Goal: Book appointment/travel/reservation

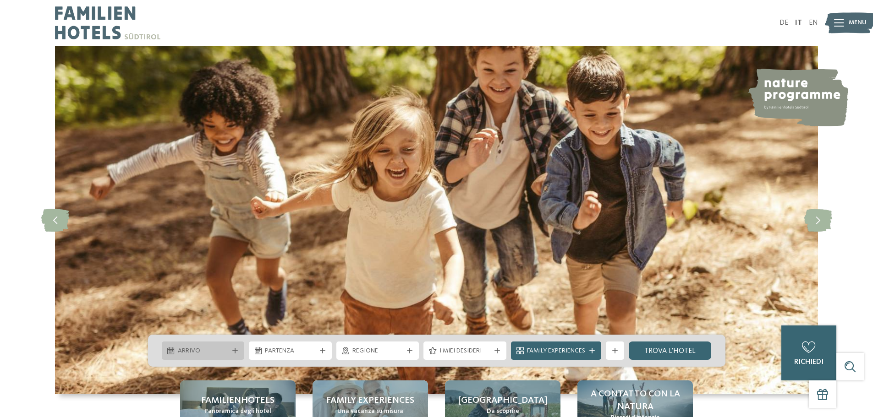
click at [236, 352] on icon at bounding box center [234, 350] width 5 height 5
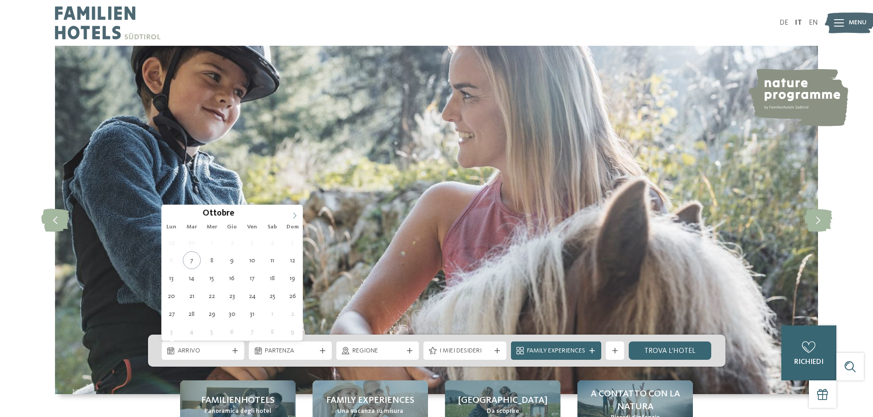
click at [294, 213] on icon at bounding box center [294, 216] width 3 height 6
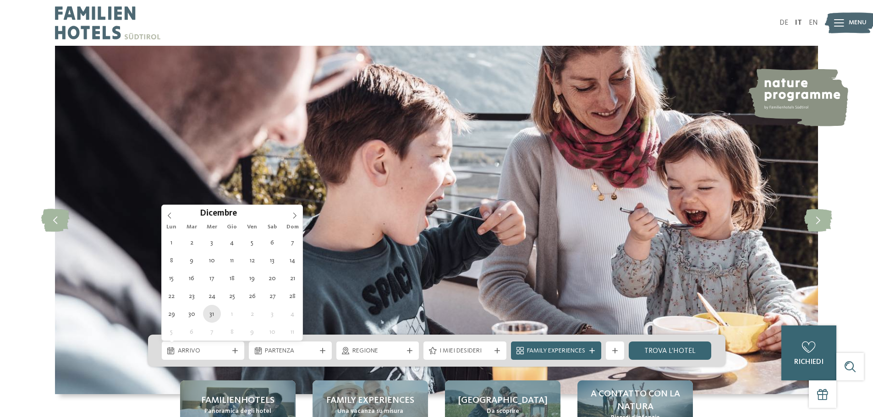
type div "[DATE]"
type input "****"
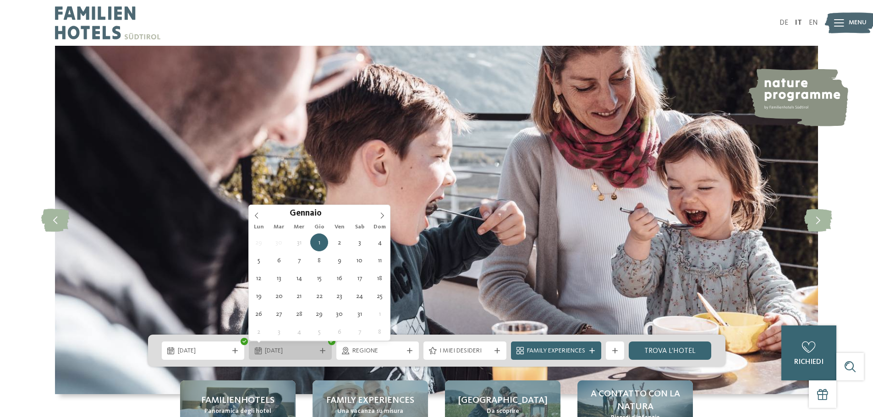
click at [312, 355] on span "01.01.2026" at bounding box center [290, 351] width 51 height 9
type div "[DATE]"
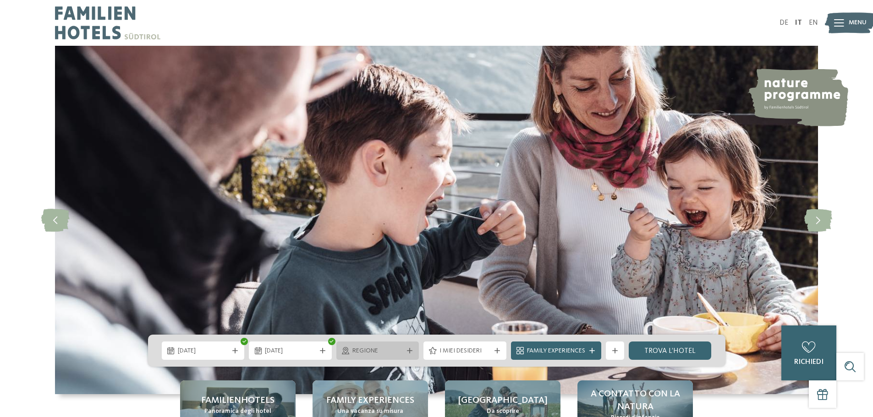
click at [404, 350] on div "Regione" at bounding box center [377, 351] width 55 height 10
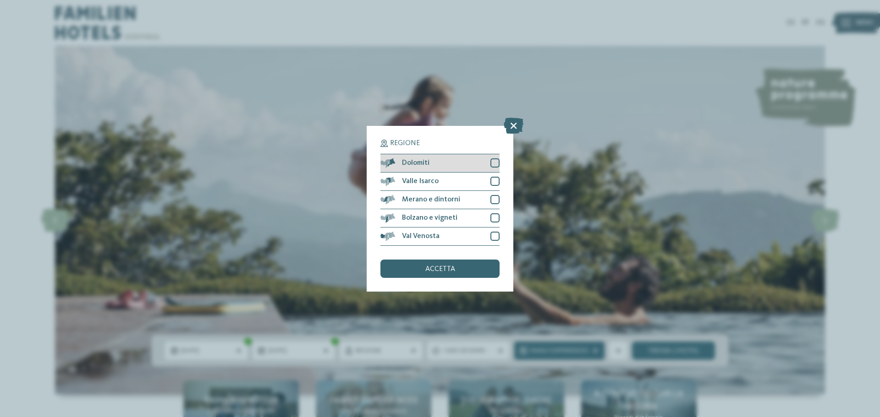
click at [496, 164] on div at bounding box center [494, 163] width 9 height 9
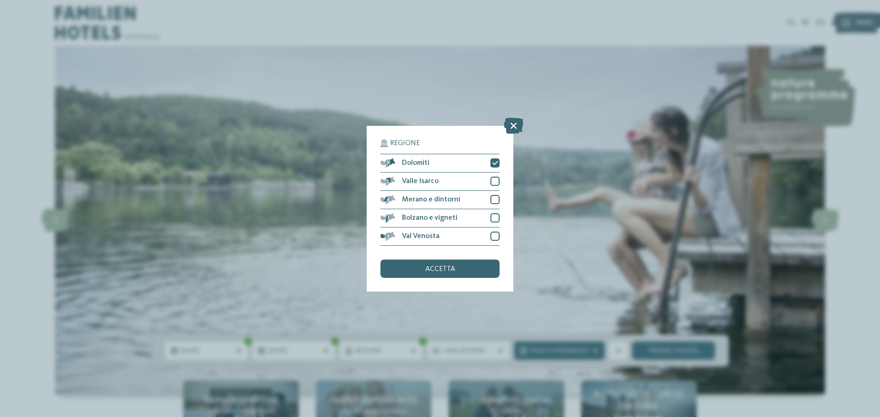
click at [440, 265] on div "accetta" at bounding box center [439, 269] width 119 height 18
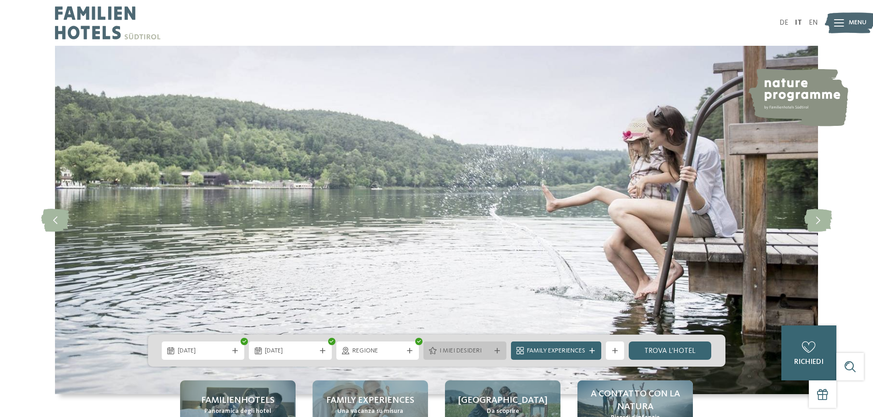
click at [487, 348] on span "I miei desideri" at bounding box center [464, 351] width 51 height 9
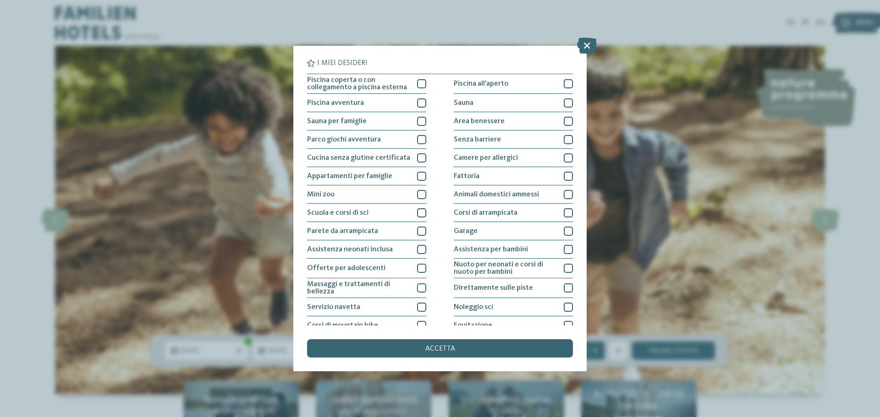
click at [587, 42] on icon at bounding box center [587, 46] width 20 height 16
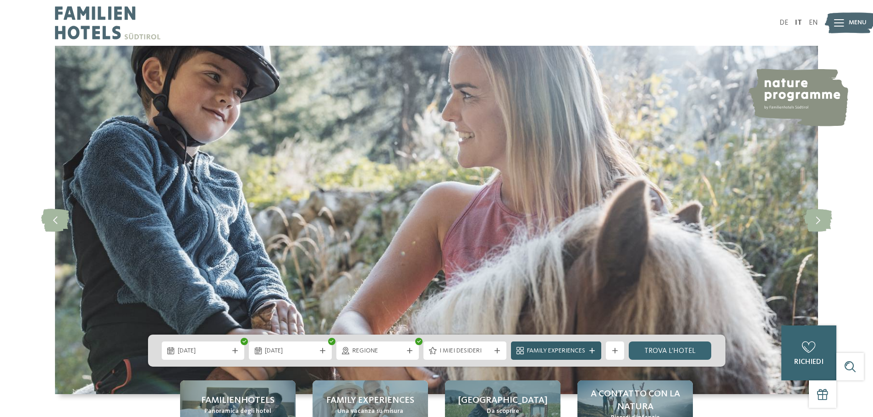
click at [585, 353] on span "Family Experiences" at bounding box center [556, 351] width 58 height 9
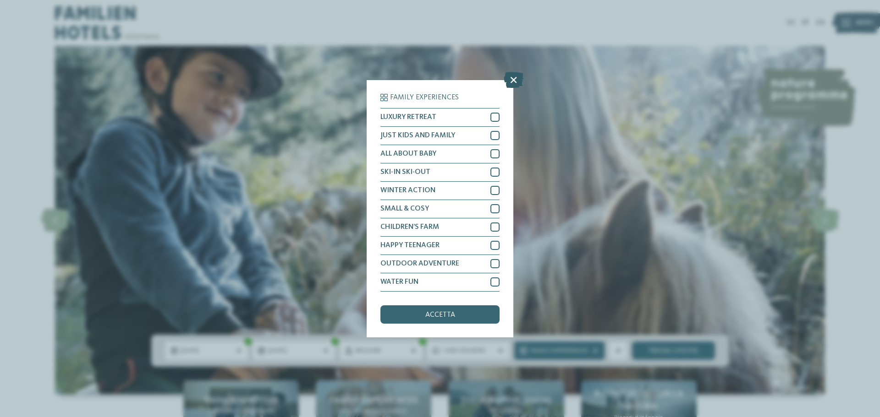
click at [513, 80] on icon at bounding box center [514, 79] width 20 height 16
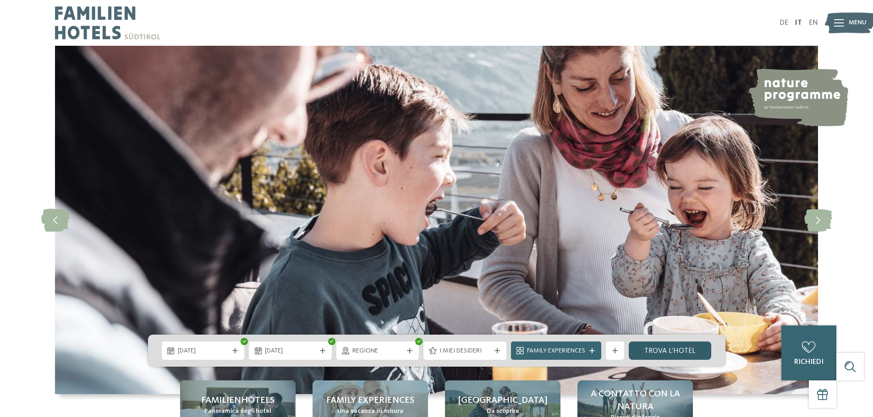
click at [664, 352] on link "trova l’hotel" at bounding box center [670, 351] width 83 height 18
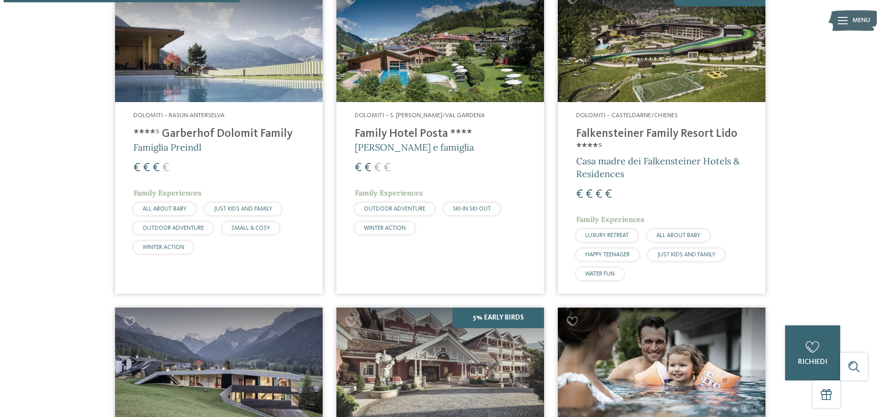
scroll to position [321, 0]
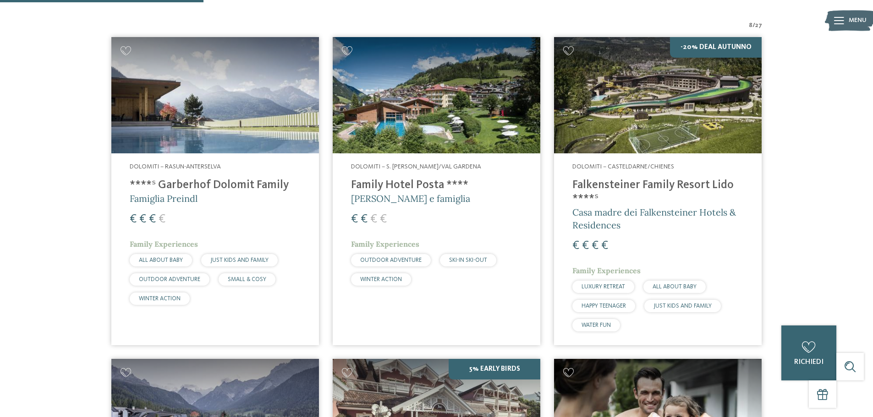
click at [446, 123] on img at bounding box center [437, 95] width 208 height 117
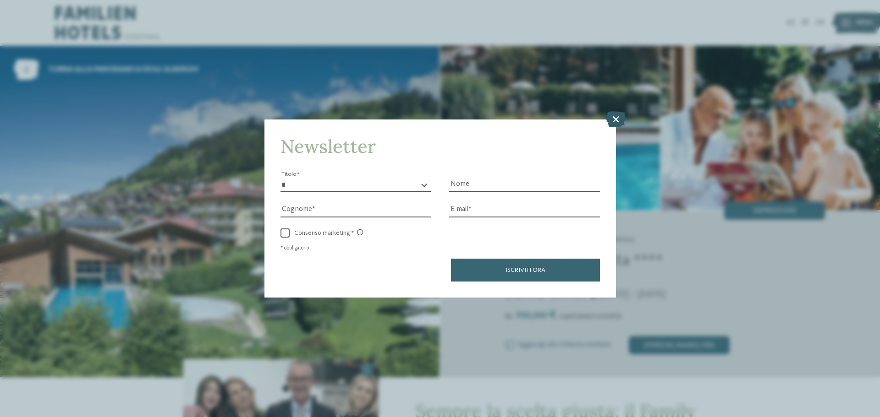
click at [614, 120] on icon at bounding box center [616, 119] width 20 height 16
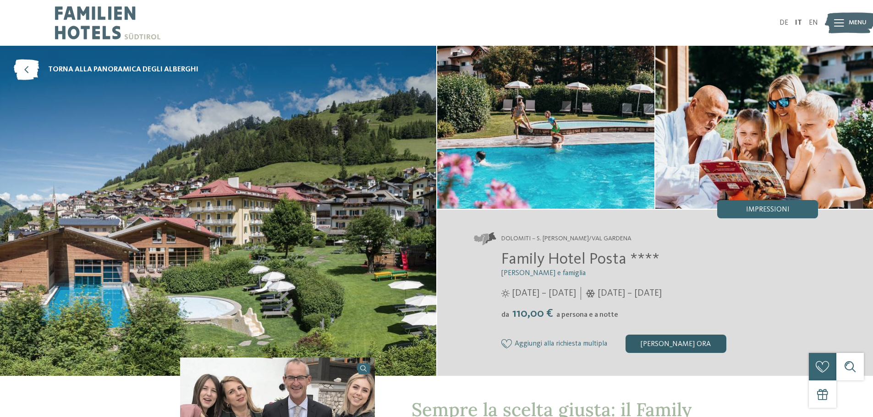
click at [684, 342] on div "[PERSON_NAME] ora" at bounding box center [675, 344] width 101 height 18
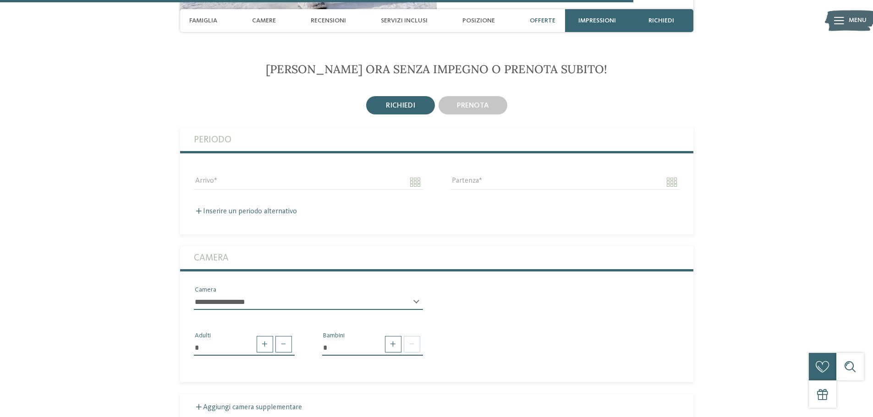
scroll to position [2200, 0]
